Goal: Find specific page/section: Find specific page/section

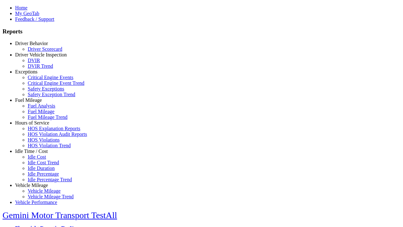
click at [36, 74] on link "Exceptions" at bounding box center [26, 71] width 22 height 5
click at [41, 91] on link "Safety Exceptions" at bounding box center [46, 88] width 36 height 5
select select "**********"
type input "**********"
